Goal: Check status: Check status

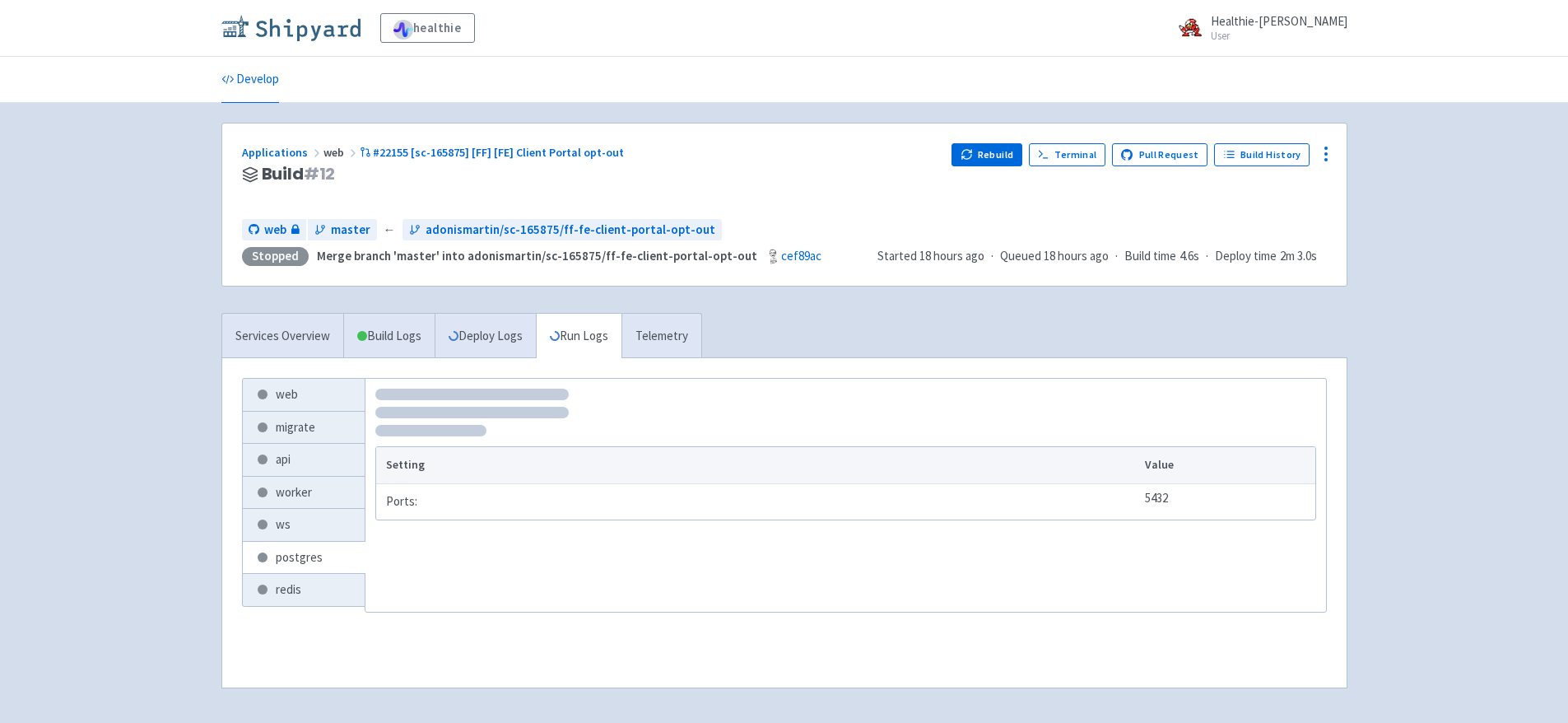
click at [314, 29] on img at bounding box center [291, 28] width 139 height 26
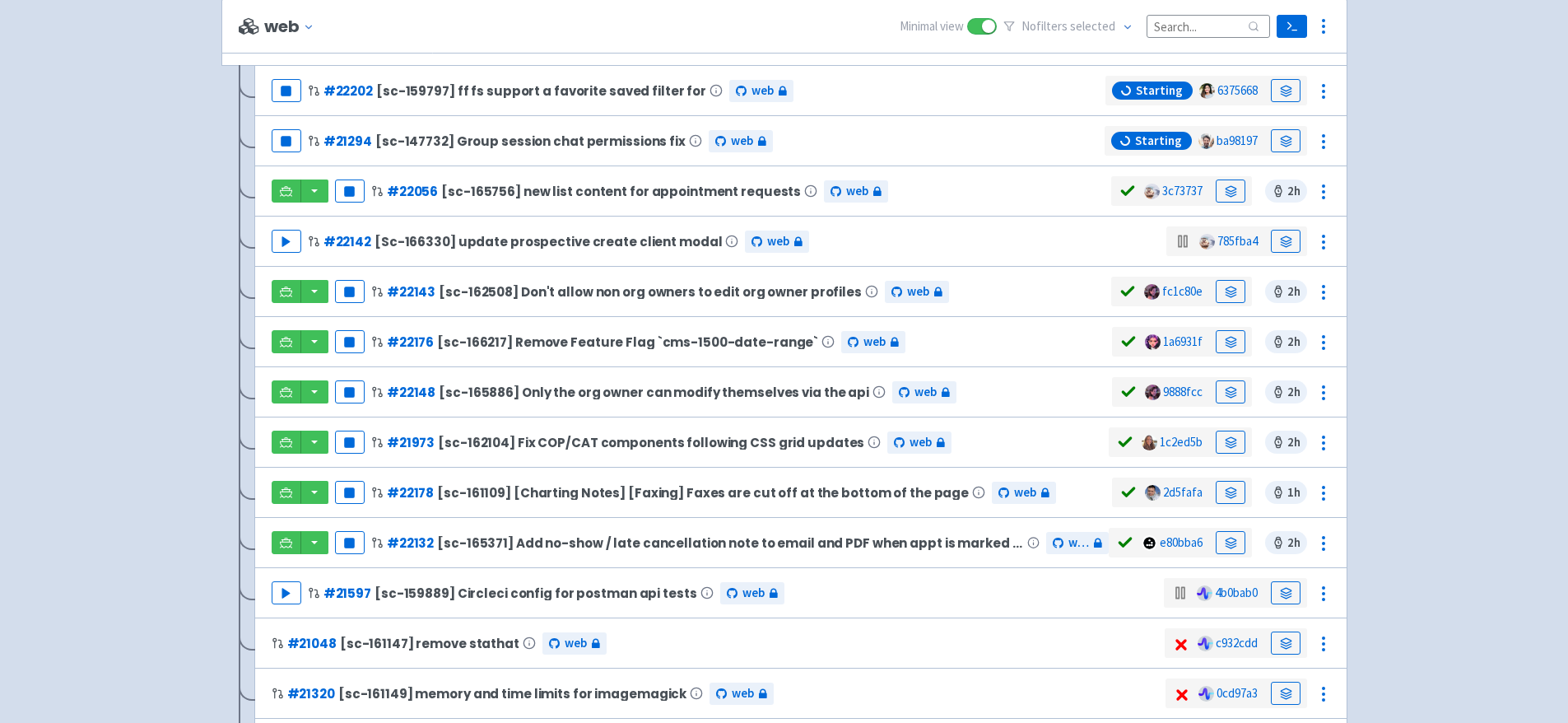
scroll to position [280, 0]
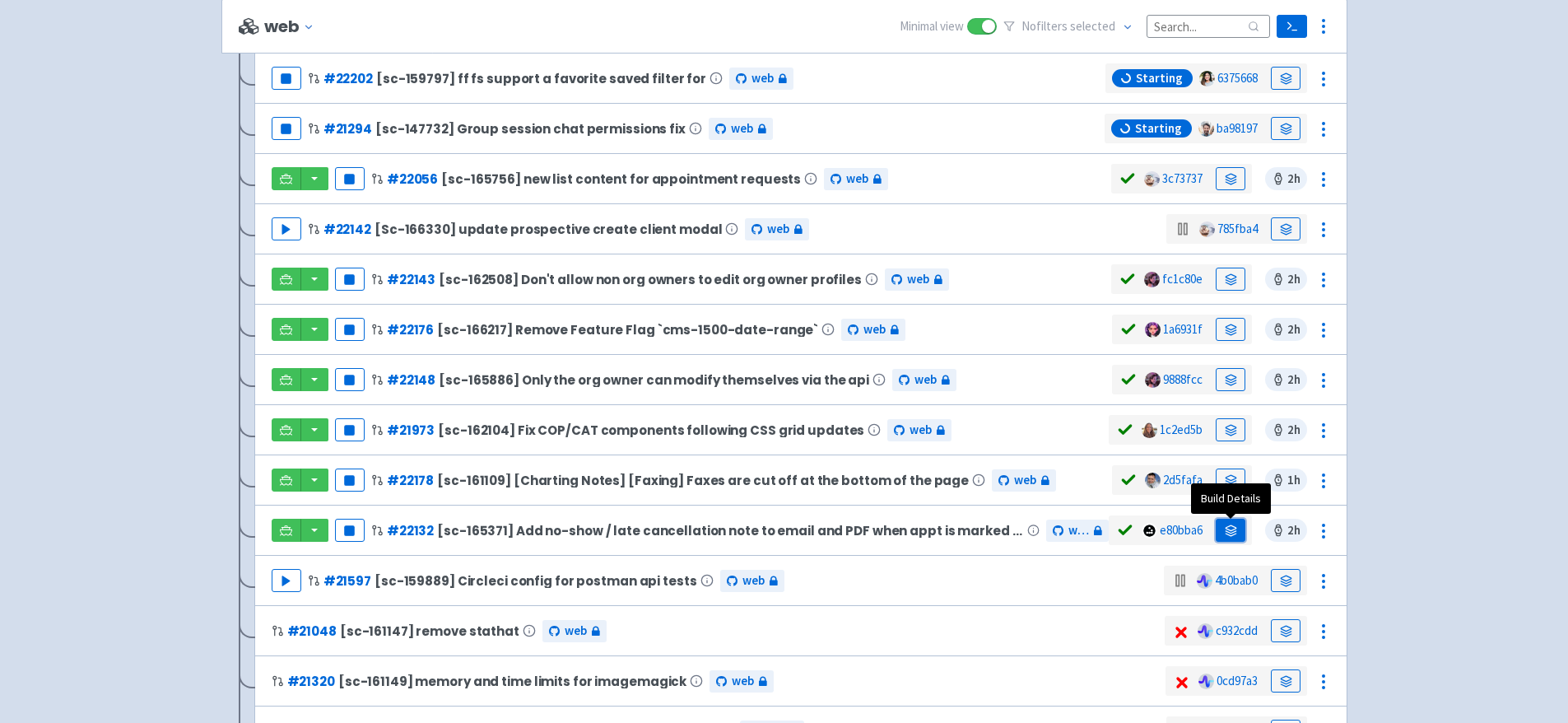
click at [1219, 526] on link at bounding box center [1230, 530] width 30 height 23
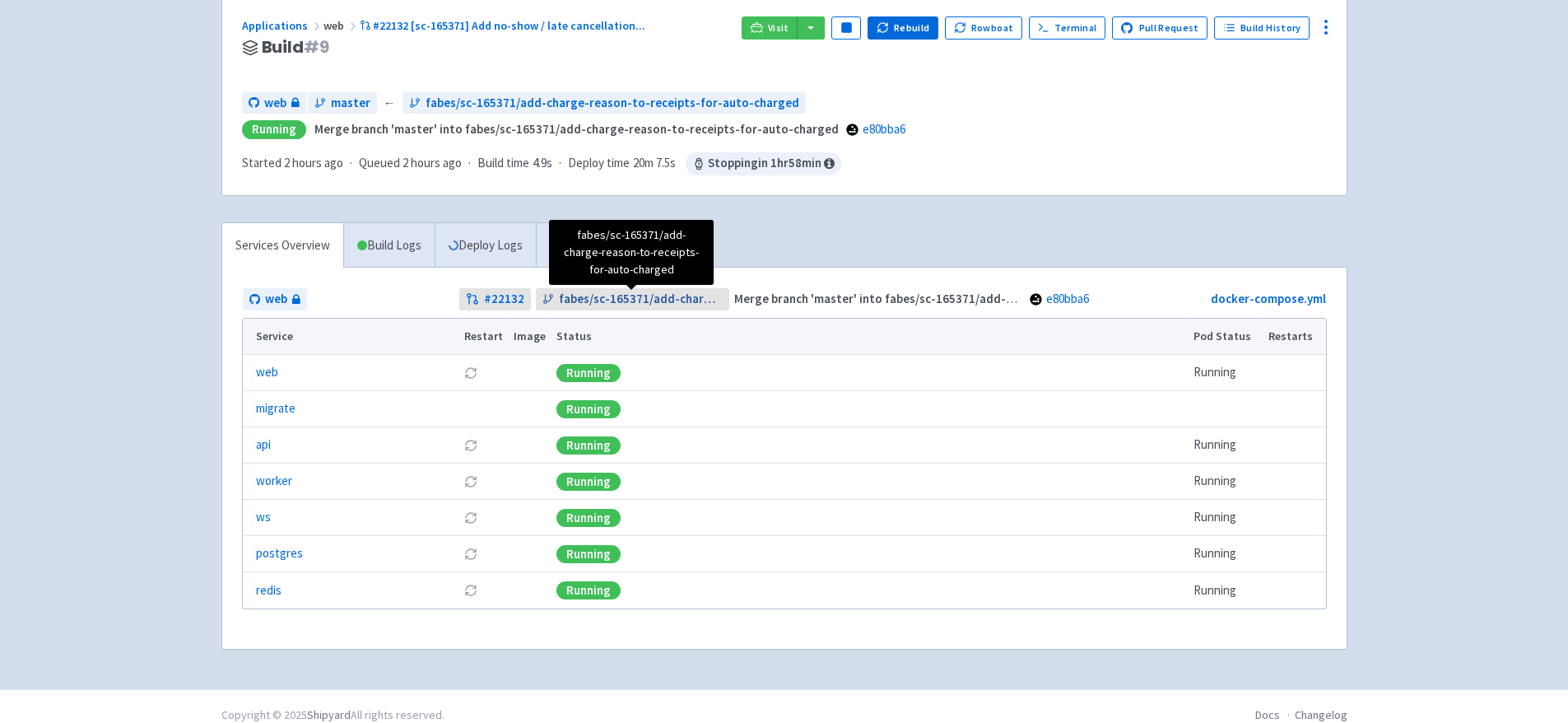
scroll to position [134, 0]
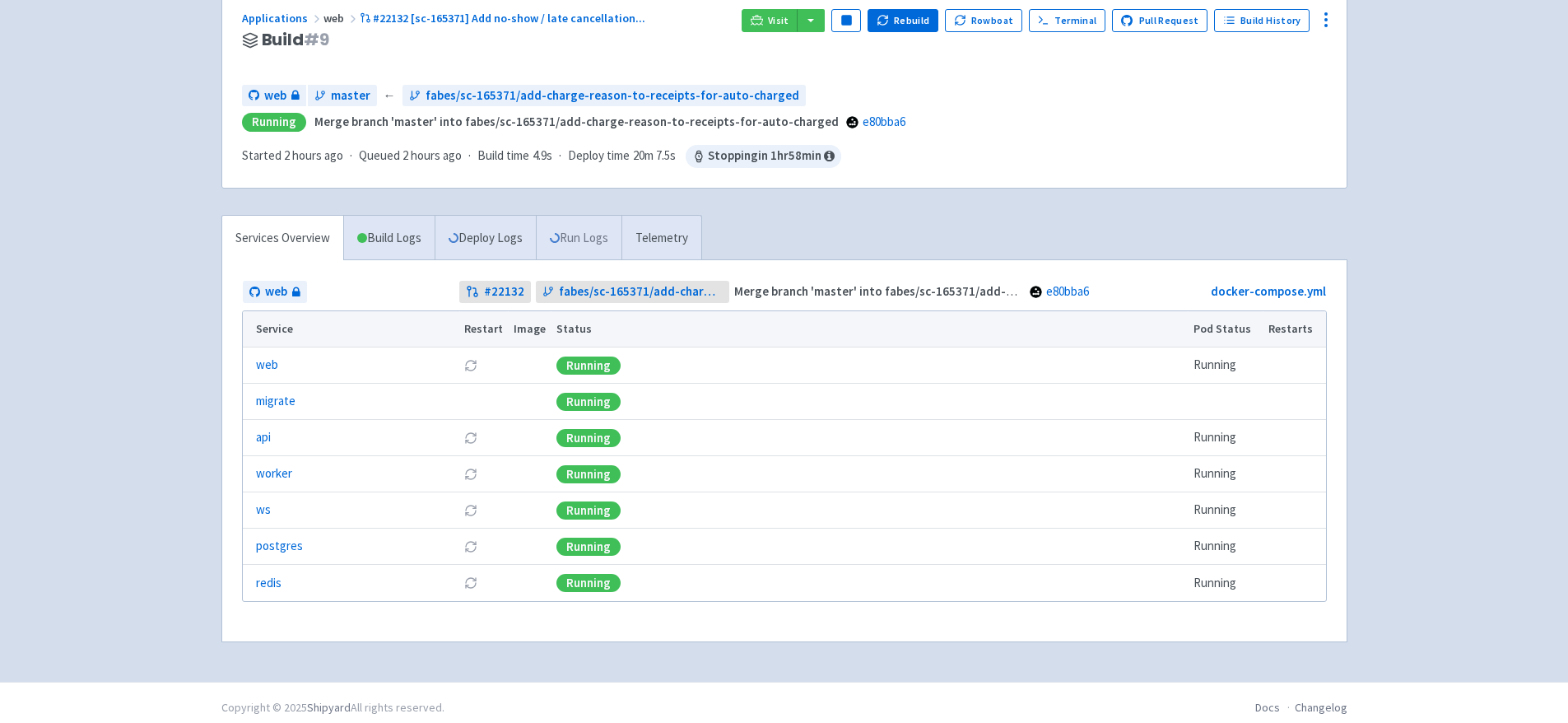
click at [569, 249] on link "Run Logs" at bounding box center [578, 238] width 85 height 45
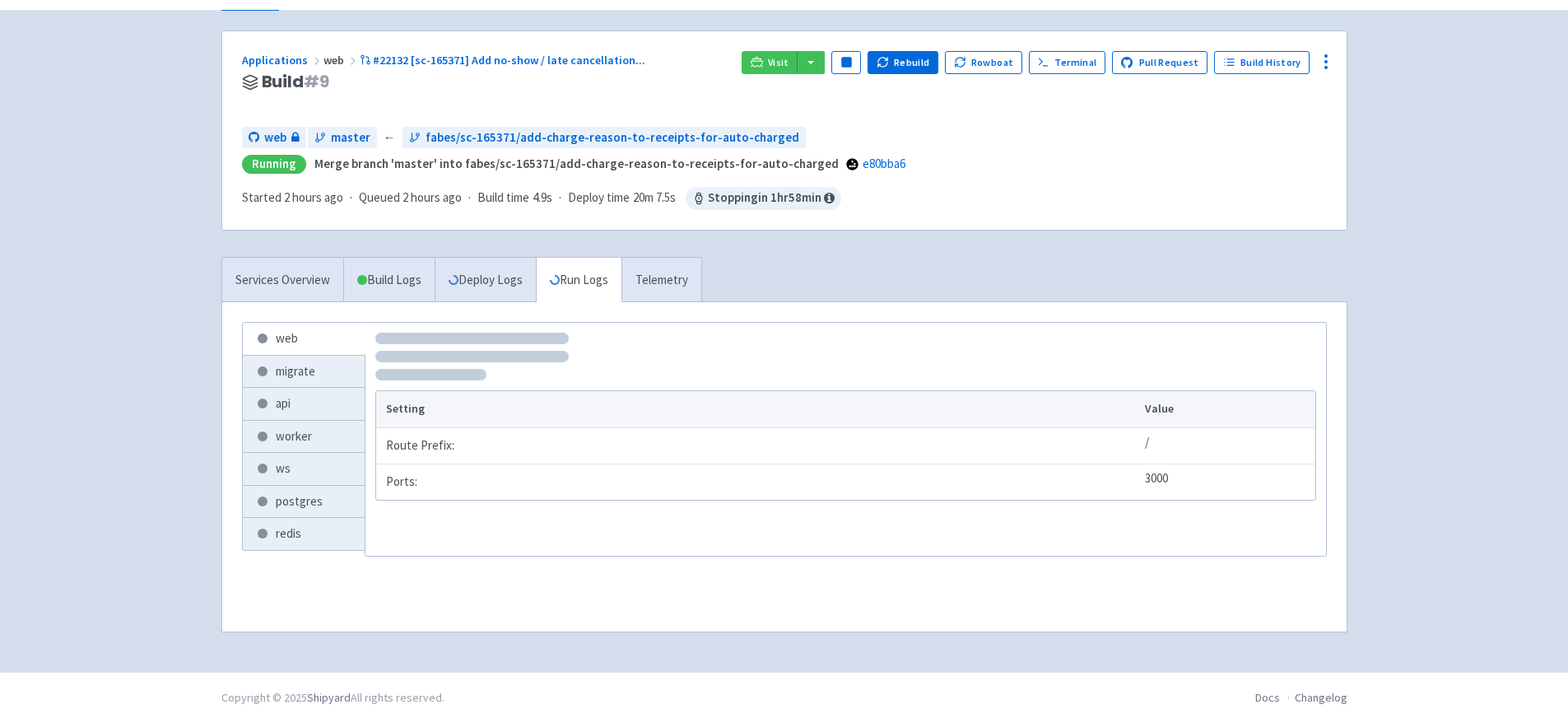
scroll to position [134, 0]
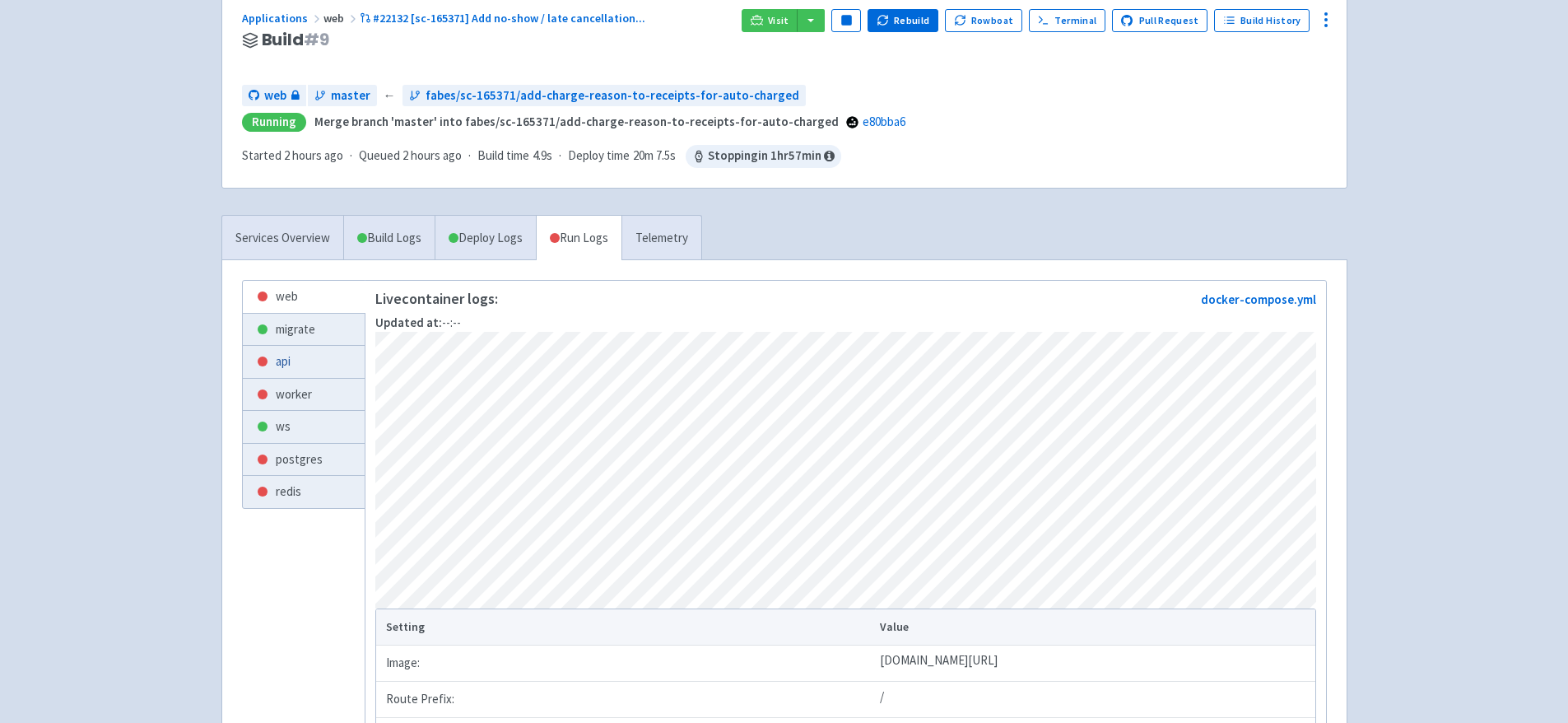
click at [297, 362] on link "api" at bounding box center [303, 362] width 122 height 32
click at [311, 385] on link "worker" at bounding box center [303, 395] width 122 height 32
click at [308, 457] on link "postgres" at bounding box center [303, 459] width 122 height 32
click at [303, 476] on link "redis" at bounding box center [303, 492] width 122 height 32
click at [314, 240] on link "Services Overview" at bounding box center [282, 238] width 121 height 45
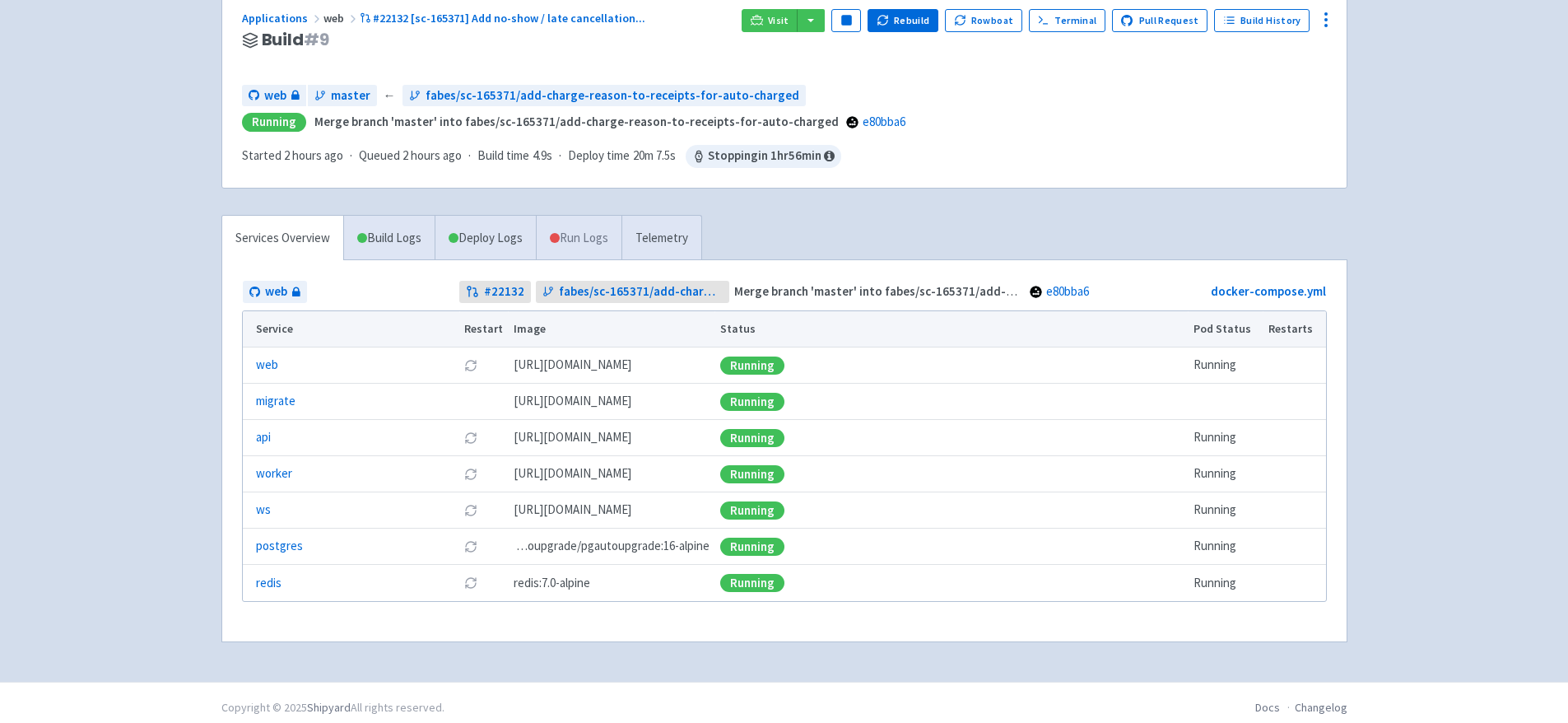
click at [597, 230] on link "Run Logs" at bounding box center [578, 238] width 85 height 45
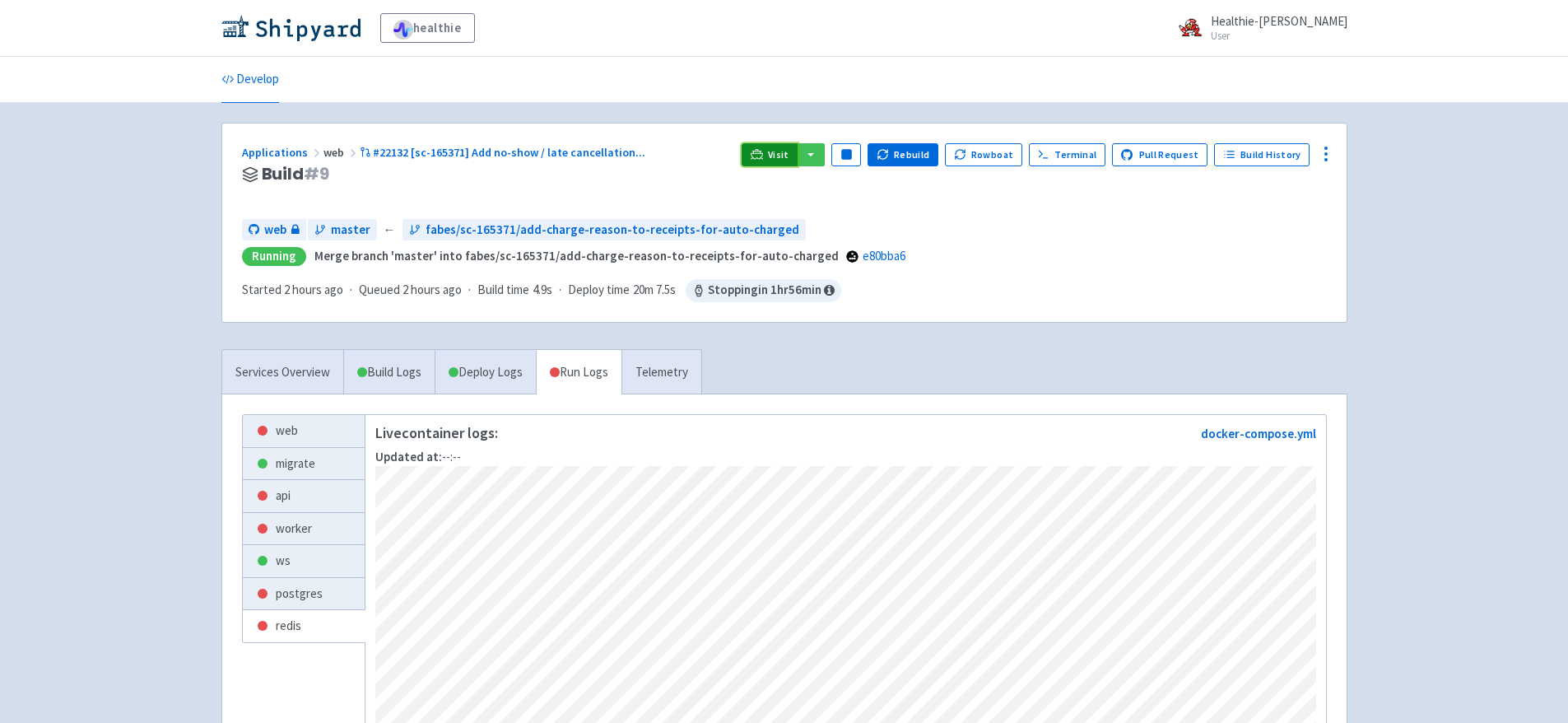
click at [763, 152] on icon at bounding box center [757, 153] width 12 height 9
